Goal: Use online tool/utility

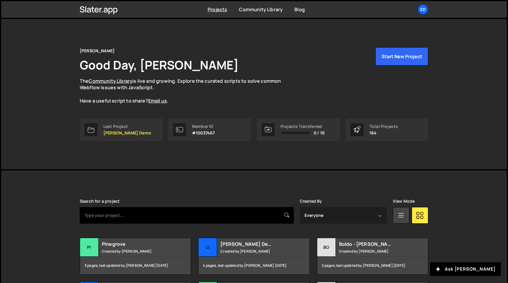
click at [177, 214] on input "text" at bounding box center [187, 215] width 214 height 17
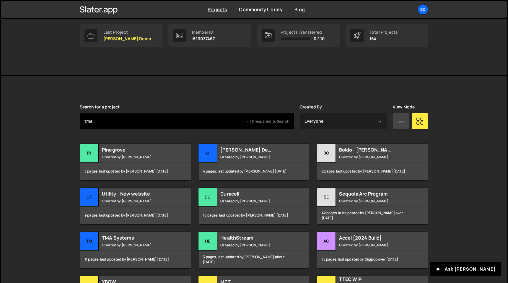
scroll to position [102, 0]
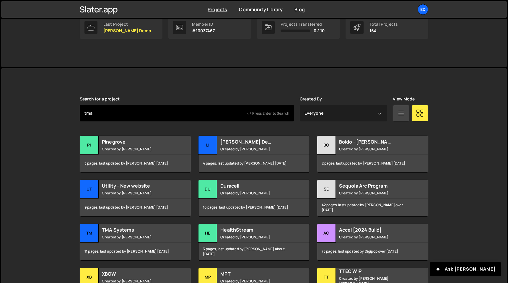
type input "tma"
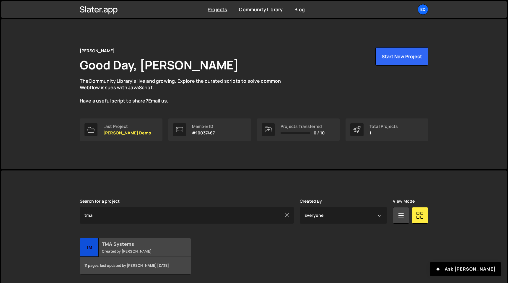
click at [134, 253] on small "Created by [PERSON_NAME]" at bounding box center [137, 251] width 71 height 5
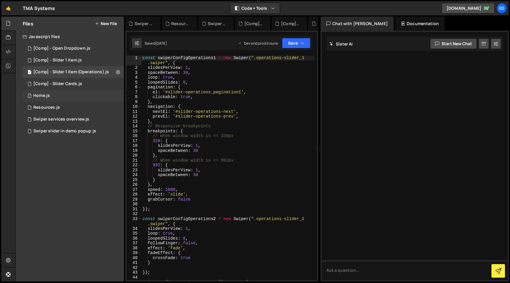
click at [66, 93] on div "1 Home.js 0" at bounding box center [73, 96] width 101 height 12
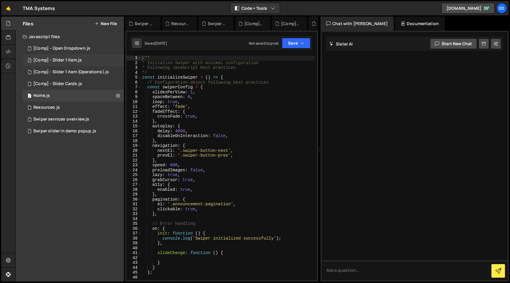
click at [60, 57] on div "1 [Comp] - Slider 1 item.js 0" at bounding box center [73, 60] width 101 height 12
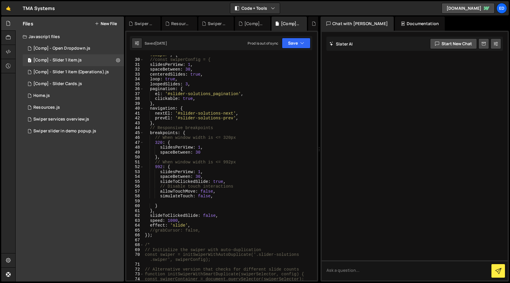
scroll to position [184, 0]
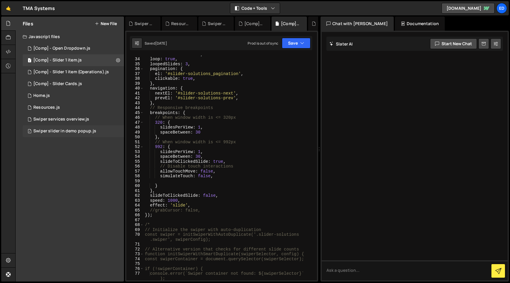
click at [71, 129] on div "Swiper slider in demo popup.js" at bounding box center [64, 130] width 63 height 5
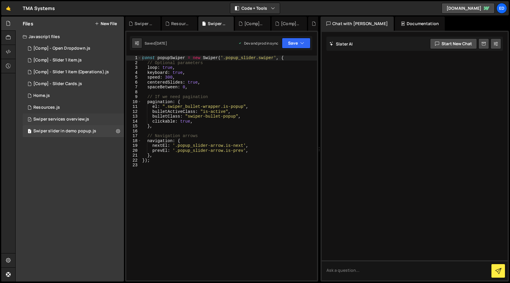
click at [71, 123] on div "7 Swiper services overview.js 0" at bounding box center [73, 119] width 101 height 12
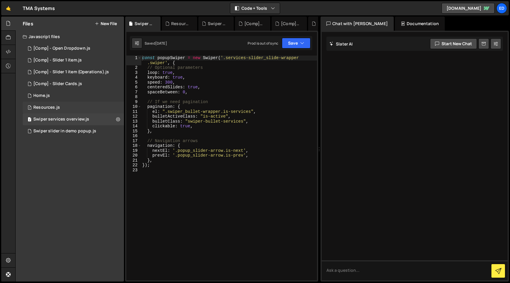
click at [72, 106] on div "1 Resources.js 0" at bounding box center [73, 108] width 101 height 12
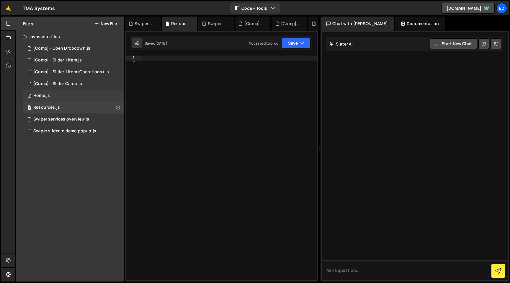
click at [70, 95] on div "1 Home.js 0" at bounding box center [73, 96] width 101 height 12
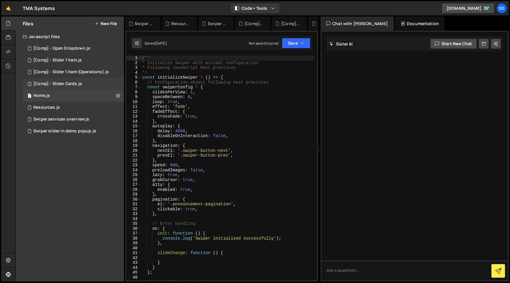
click at [68, 84] on div "[Comp] - Slider Cards.js" at bounding box center [57, 83] width 49 height 5
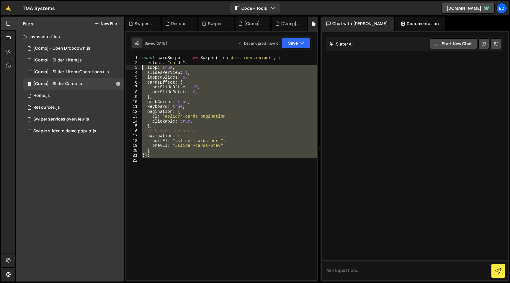
drag, startPoint x: 156, startPoint y: 158, endPoint x: 135, endPoint y: 66, distance: 95.0
click at [135, 66] on div "1 2 3 4 5 6 7 8 9 10 11 12 13 14 15 16 17 18 19 20 21 22 const cardSwiper = new…" at bounding box center [221, 168] width 191 height 225
type textarea "loop: true, slidesPerView: 1,"
click at [73, 61] on div "[Comp] - Slider 1 item.js" at bounding box center [57, 60] width 48 height 5
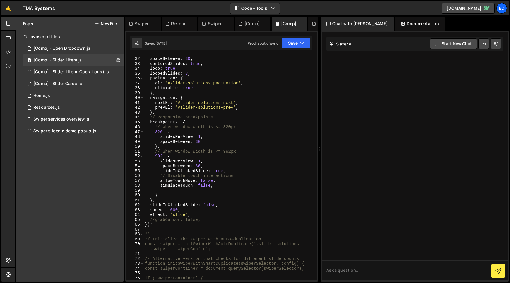
scroll to position [178, 0]
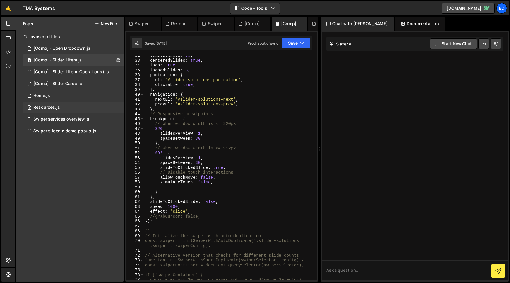
click at [66, 107] on div "1 Resources.js 0" at bounding box center [73, 108] width 101 height 12
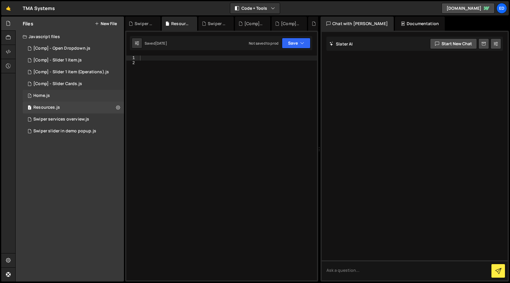
click at [83, 95] on div "1 Home.js 0" at bounding box center [73, 96] width 101 height 12
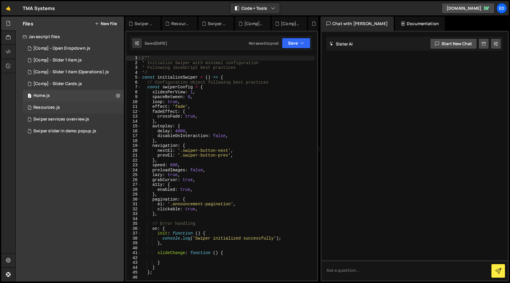
click at [82, 107] on div "1 Resources.js 0" at bounding box center [73, 108] width 101 height 12
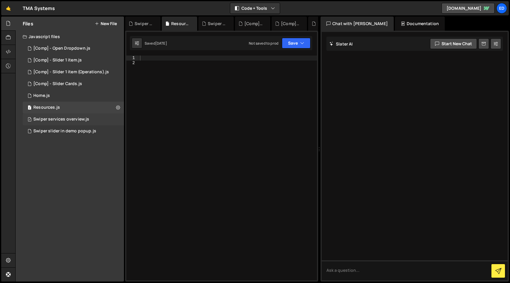
click at [83, 117] on div "Swiper services overview.js" at bounding box center [61, 119] width 56 height 5
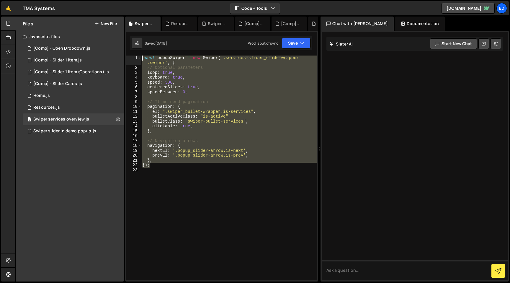
drag, startPoint x: 154, startPoint y: 165, endPoint x: 131, endPoint y: 55, distance: 112.7
click at [131, 55] on div "1 2 3 4 5 6 7 8 9 10 11 12 13 14 15 16 17 18 19 20 21 22 23 24 25 26 27 28 29 3…" at bounding box center [221, 156] width 193 height 251
click at [83, 129] on div "Swiper slider in demo popup.js" at bounding box center [64, 130] width 63 height 5
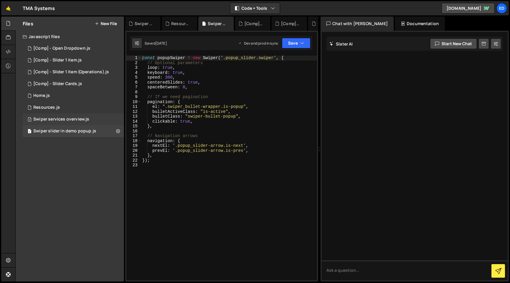
click at [79, 123] on div "7 Swiper services overview.js 0" at bounding box center [73, 119] width 101 height 12
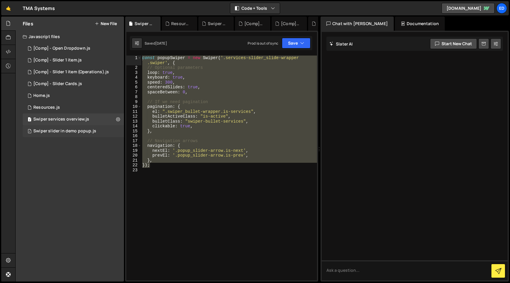
click at [79, 130] on div "Swiper slider in demo popup.js" at bounding box center [64, 130] width 63 height 5
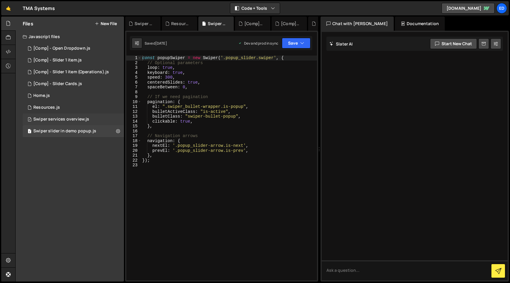
click at [79, 123] on div "7 Swiper services overview.js 0" at bounding box center [73, 119] width 101 height 12
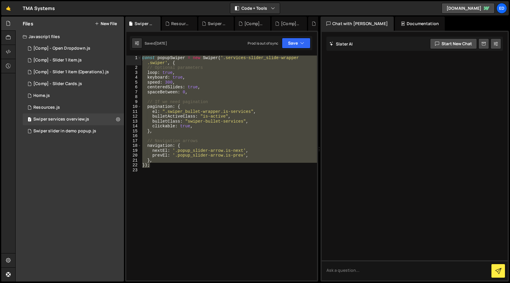
click at [215, 79] on div "const popupSwiper = new Swiper ( '.services-slider_slide-wrapper .swiper' , { /…" at bounding box center [229, 176] width 176 height 240
type textarea "keyboard: true,"
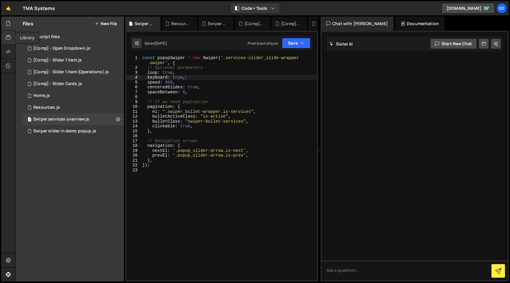
click at [0, 0] on div "Hold on a sec... Are you certain you wish to leave this page? Any changes you'v…" at bounding box center [255, 141] width 510 height 283
